Goal: Task Accomplishment & Management: Complete application form

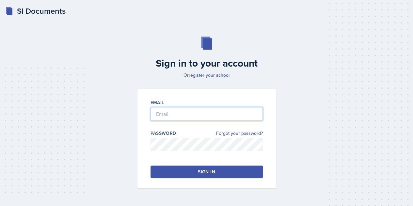
click at [240, 117] on input "email" at bounding box center [206, 114] width 112 height 14
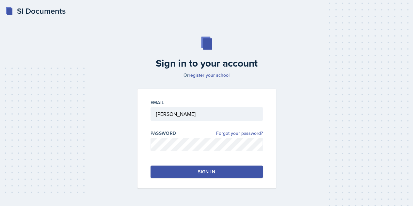
click at [211, 169] on div "Sign in" at bounding box center [206, 171] width 17 height 7
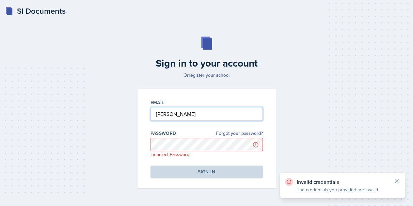
drag, startPoint x: 202, startPoint y: 114, endPoint x: 144, endPoint y: 111, distance: 58.1
click at [144, 111] on div "Email Adams Password Forgot your password? Incorrect Password Sign in" at bounding box center [206, 139] width 138 height 100
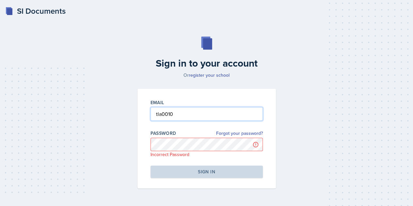
type input "tla0010"
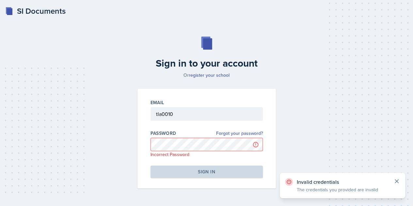
click at [397, 182] on icon at bounding box center [396, 181] width 7 height 7
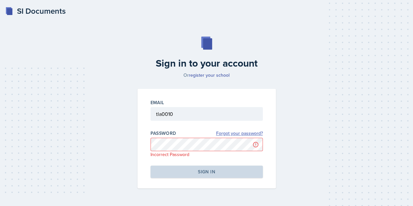
click at [254, 132] on link "Forgot your password?" at bounding box center [239, 133] width 47 height 7
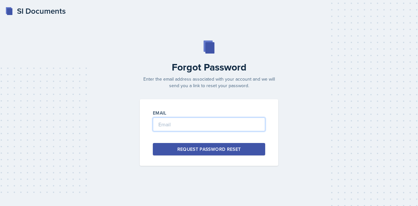
click at [213, 122] on input "email" at bounding box center [209, 124] width 112 height 14
type input "tla0010@uah.edu"
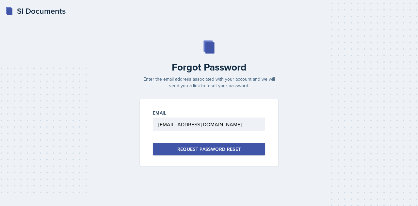
click at [206, 150] on div "Request Password Reset" at bounding box center [209, 149] width 64 height 7
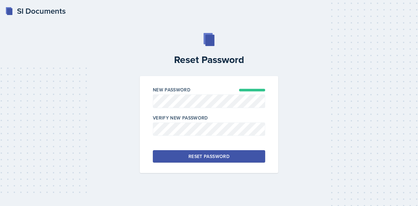
click at [176, 154] on button "Reset Password" at bounding box center [209, 156] width 112 height 12
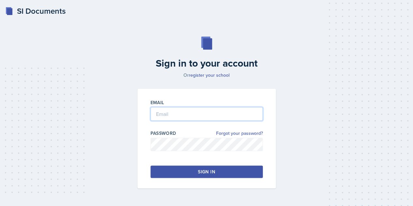
click at [188, 116] on input "email" at bounding box center [206, 114] width 112 height 14
click at [199, 113] on input "email" at bounding box center [206, 114] width 112 height 14
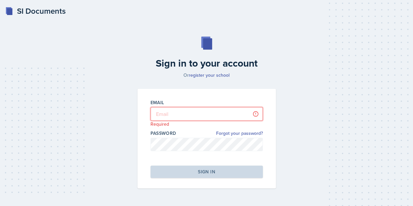
type input "tla0010@uah.edu"
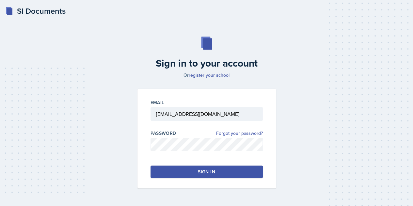
click at [209, 173] on div "Sign in" at bounding box center [206, 171] width 17 height 7
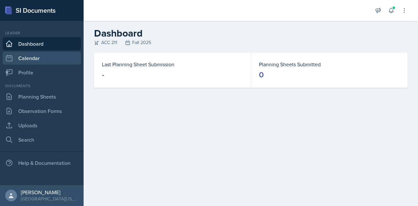
click at [46, 59] on link "Calendar" at bounding box center [42, 58] width 78 height 13
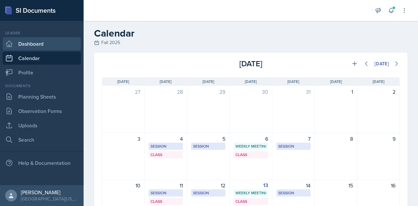
drag, startPoint x: 35, startPoint y: 47, endPoint x: 41, endPoint y: 49, distance: 6.7
click at [35, 47] on link "Dashboard" at bounding box center [42, 43] width 78 height 13
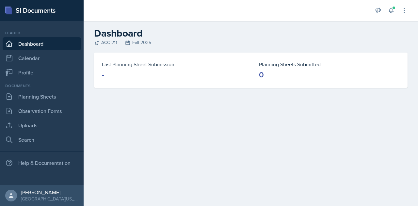
click at [347, 16] on div at bounding box center [228, 10] width 278 height 21
drag, startPoint x: 69, startPoint y: 1, endPoint x: 166, endPoint y: 2, distance: 96.6
click at [151, 10] on div at bounding box center [228, 10] width 278 height 21
click at [54, 60] on link "Calendar" at bounding box center [42, 58] width 78 height 13
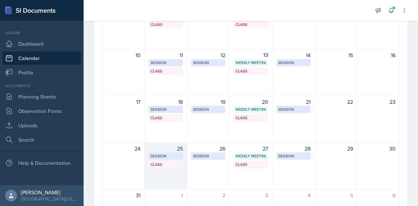
scroll to position [140, 0]
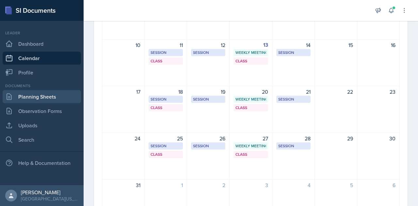
click at [62, 95] on link "Planning Sheets" at bounding box center [42, 96] width 78 height 13
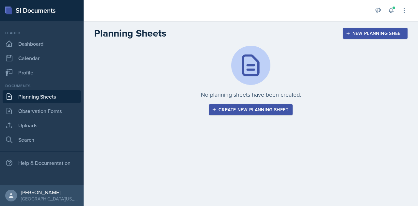
click at [264, 111] on div "Create new planning sheet" at bounding box center [250, 109] width 75 height 5
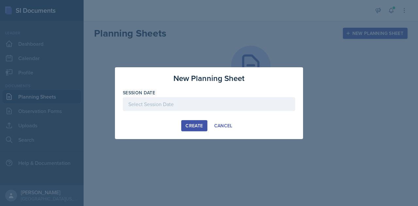
click at [186, 105] on div at bounding box center [209, 104] width 172 height 14
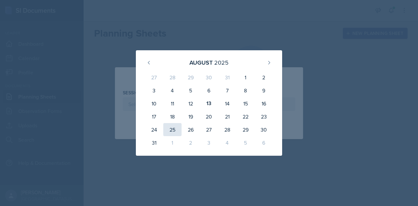
click at [174, 126] on div "25" at bounding box center [172, 129] width 18 height 13
type input "August 25th, 2025"
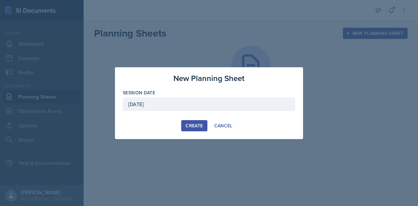
click at [190, 125] on div "Create" at bounding box center [193, 125] width 17 height 5
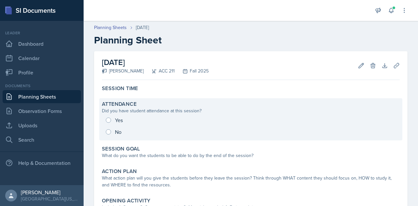
click at [117, 120] on div "Yes No" at bounding box center [251, 125] width 298 height 23
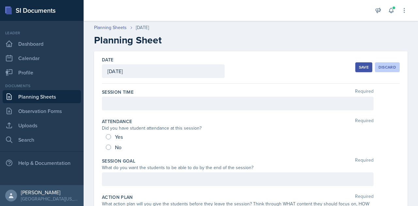
click at [379, 65] on div "Discard" at bounding box center [387, 67] width 18 height 5
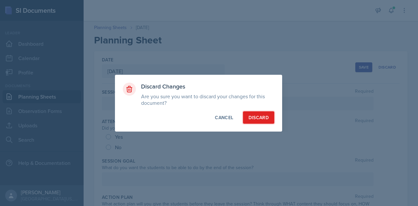
click at [252, 121] on button "Discard" at bounding box center [258, 117] width 31 height 12
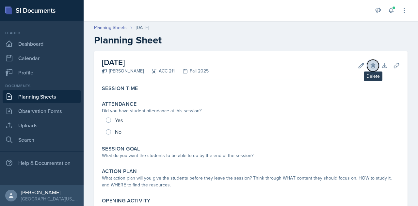
click at [367, 64] on button "Delete" at bounding box center [373, 66] width 12 height 12
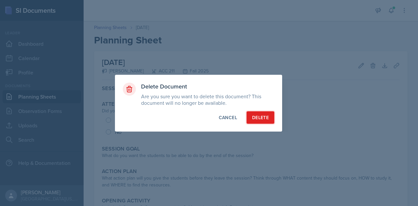
click at [261, 117] on div "Delete" at bounding box center [260, 117] width 17 height 7
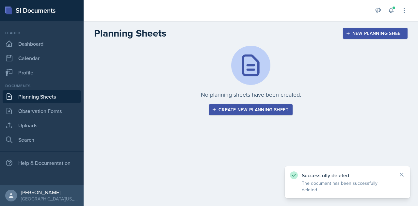
click at [380, 32] on div "New Planning Sheet" at bounding box center [375, 33] width 56 height 5
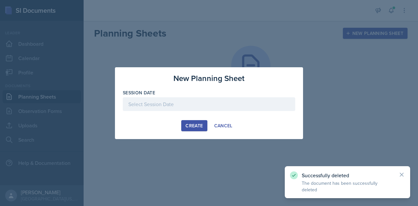
click at [196, 104] on div at bounding box center [209, 104] width 172 height 14
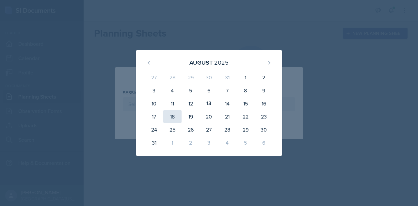
click at [174, 117] on div "18" at bounding box center [172, 116] width 18 height 13
type input "August 18th, 2025"
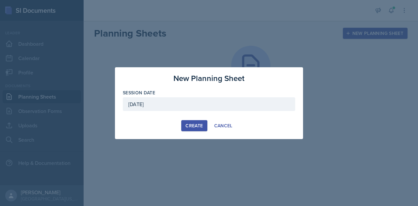
click at [190, 127] on div "Create" at bounding box center [193, 125] width 17 height 5
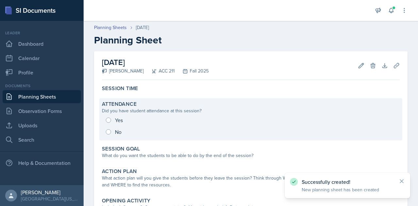
click at [112, 131] on div "Yes No" at bounding box center [251, 125] width 298 height 23
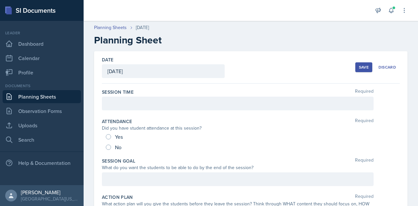
scroll to position [33, 0]
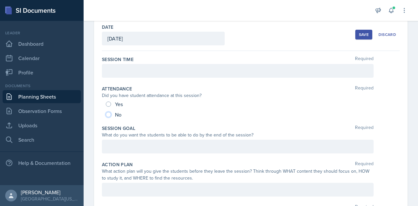
click at [108, 116] on input "No" at bounding box center [108, 114] width 5 height 5
radio input "true"
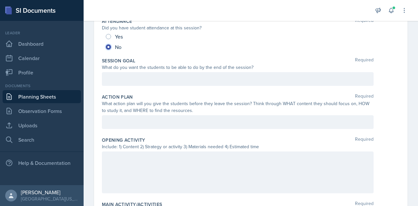
scroll to position [133, 0]
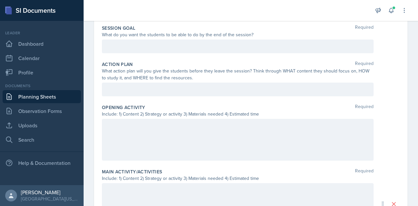
click at [150, 123] on p at bounding box center [237, 126] width 260 height 8
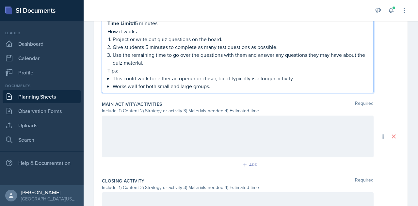
scroll to position [277, 0]
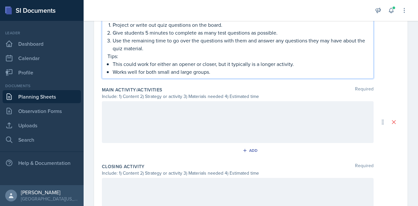
click at [141, 110] on p at bounding box center [237, 108] width 260 height 8
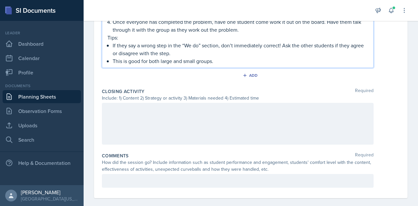
scroll to position [424, 0]
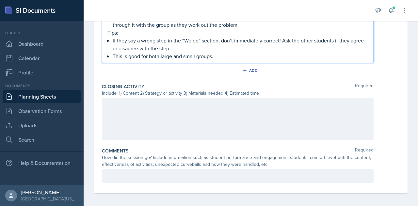
click at [149, 119] on div at bounding box center [237, 119] width 271 height 42
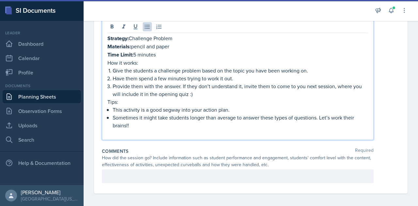
click at [196, 148] on div "Comments Required" at bounding box center [251, 151] width 298 height 7
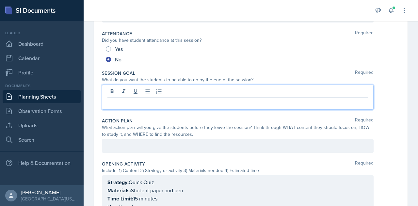
scroll to position [99, 0]
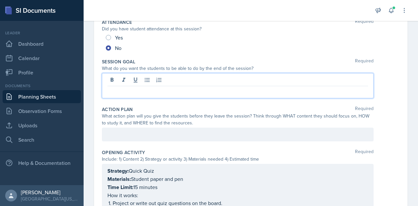
click at [173, 91] on p at bounding box center [237, 91] width 260 height 8
click at [203, 120] on div "What action plan will you give the students before they leave the session? Thin…" at bounding box center [237, 120] width 271 height 14
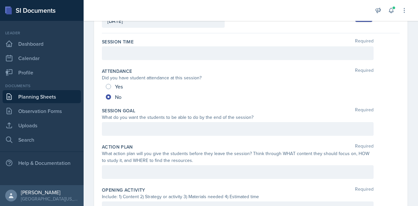
scroll to position [49, 0]
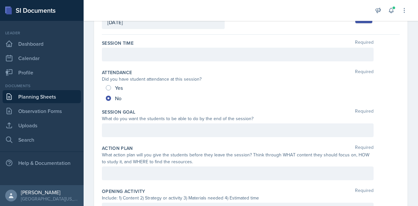
click at [134, 134] on div at bounding box center [237, 130] width 271 height 14
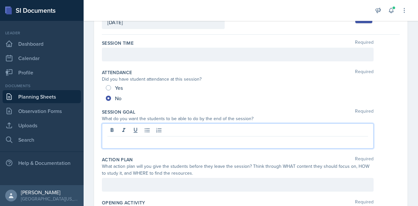
scroll to position [60, 0]
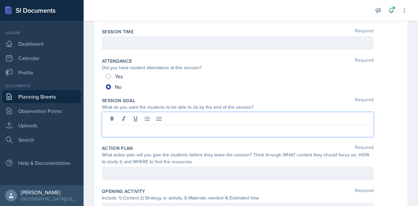
click at [152, 132] on p at bounding box center [237, 130] width 260 height 8
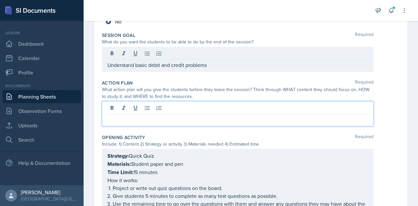
click at [161, 115] on p at bounding box center [237, 119] width 260 height 8
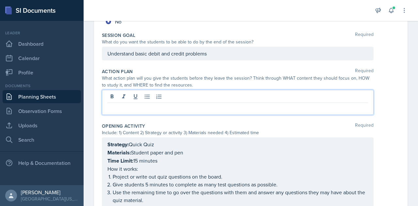
scroll to position [125, 0]
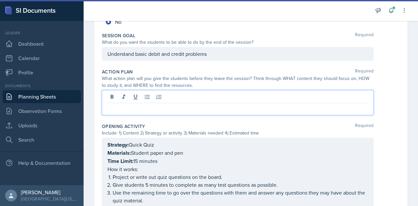
click at [123, 107] on p at bounding box center [237, 108] width 260 height 8
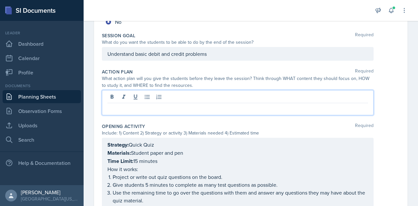
click at [117, 109] on p at bounding box center [237, 108] width 260 height 8
click at [118, 109] on p "Do Problems X, Y, and Z on pages -- in the textbook" at bounding box center [237, 108] width 260 height 8
click at [256, 110] on p "Do problems X, Y, and Z on pages -- in the textbook" at bounding box center [237, 108] width 260 height 8
click at [190, 109] on p "Do problems X, Y, and Z on pages -- in the textbook" at bounding box center [237, 108] width 260 height 8
click at [232, 109] on p "Do problems X, Y, and Z on pages --- in the textbook" at bounding box center [237, 108] width 260 height 8
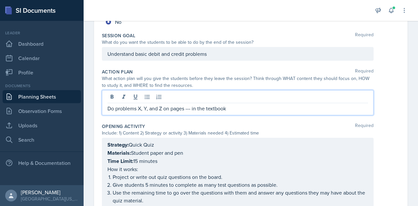
click at [191, 108] on p "Do problems X, Y, and Z on pages --- in the textbook" at bounding box center [237, 108] width 260 height 8
click at [241, 106] on p "Do problems X, Y, and Z on pages ___ in the textbook" at bounding box center [237, 108] width 260 height 8
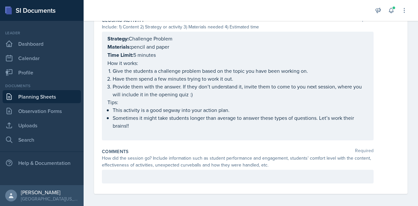
scroll to position [491, 0]
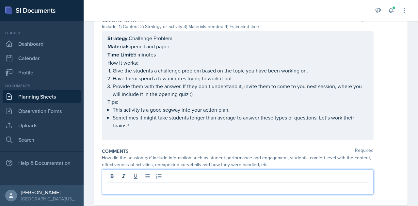
click at [145, 184] on p at bounding box center [237, 188] width 260 height 8
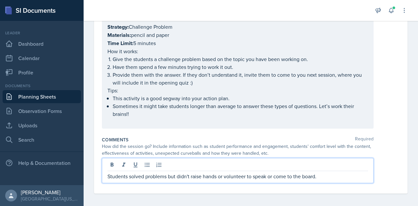
click at [130, 175] on p "Students solved problems but didn't raise hands or volunteer to speak or come t…" at bounding box center [237, 176] width 260 height 8
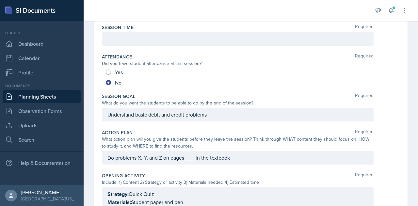
scroll to position [65, 0]
click at [107, 69] on input "Yes" at bounding box center [108, 71] width 5 height 5
radio input "true"
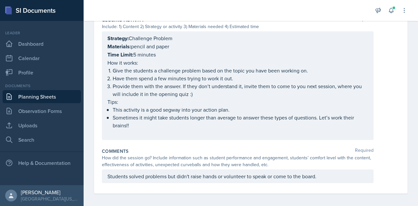
click at [341, 176] on p "Students solved problems but didn't raise hands or volunteer to speak or come t…" at bounding box center [237, 176] width 260 height 8
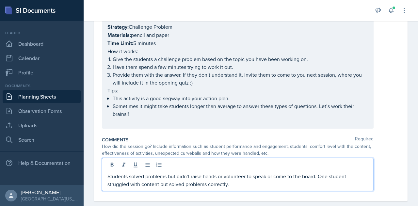
scroll to position [498, 0]
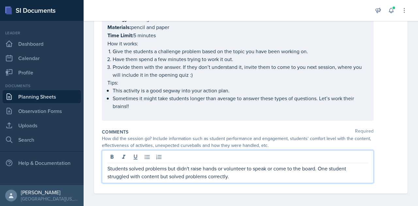
click at [239, 175] on p "Students solved problems but didn't raise hands or volunteer to speak or come t…" at bounding box center [237, 172] width 260 height 16
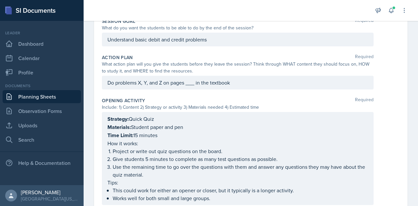
scroll to position [0, 0]
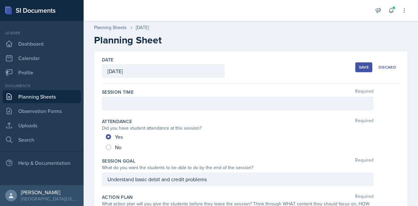
click at [360, 66] on div "Save" at bounding box center [364, 67] width 10 height 5
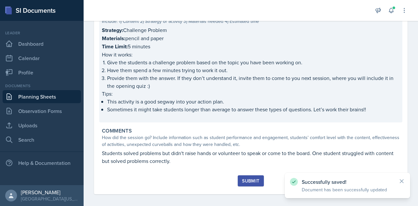
scroll to position [431, 0]
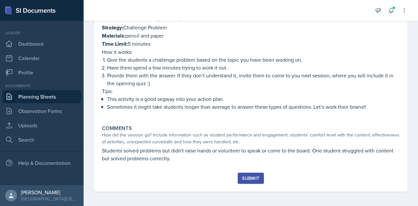
click at [254, 178] on div "Submit" at bounding box center [250, 178] width 17 height 5
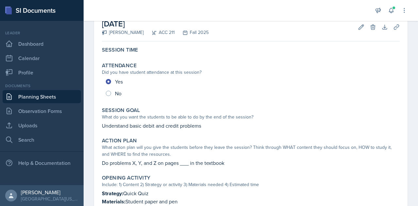
scroll to position [0, 0]
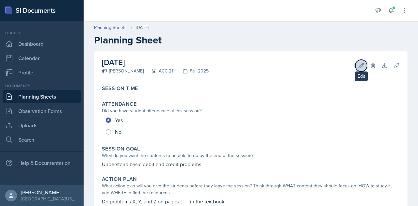
click at [358, 65] on icon at bounding box center [361, 65] width 7 height 7
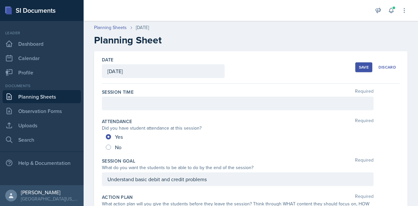
click at [174, 101] on div at bounding box center [237, 104] width 271 height 14
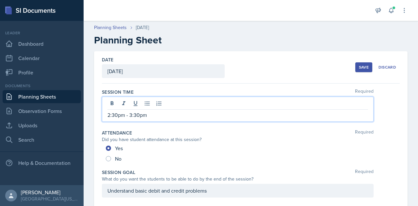
click at [359, 66] on div "Save" at bounding box center [364, 67] width 10 height 5
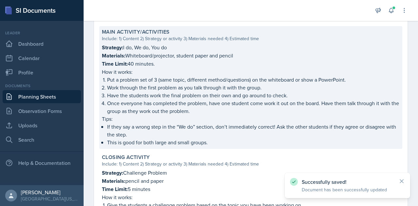
scroll to position [439, 0]
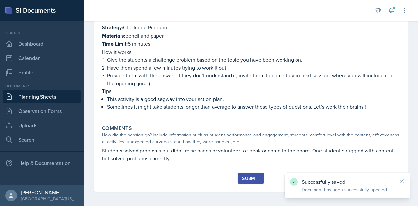
click at [243, 176] on div "Submit" at bounding box center [250, 178] width 17 height 5
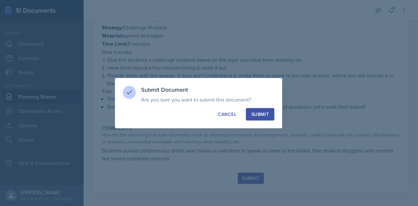
click at [269, 113] on button "Submit" at bounding box center [260, 114] width 28 height 12
radio input "true"
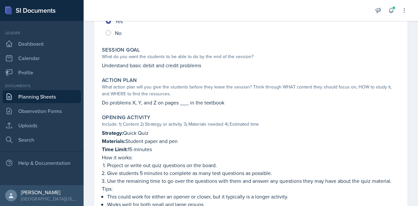
scroll to position [0, 0]
